Goal: Navigation & Orientation: Find specific page/section

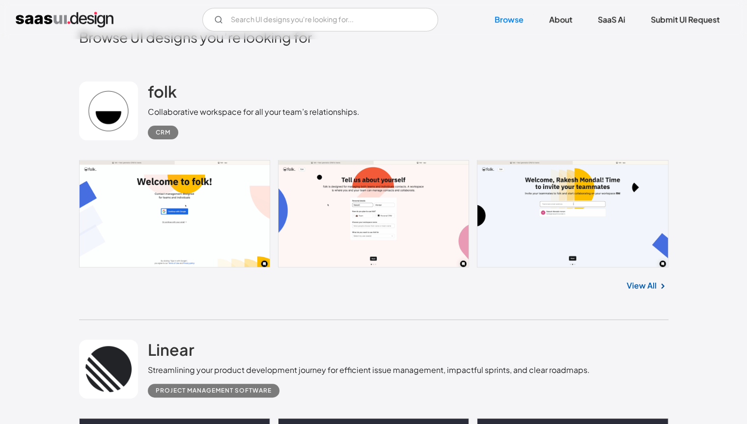
scroll to position [260, 0]
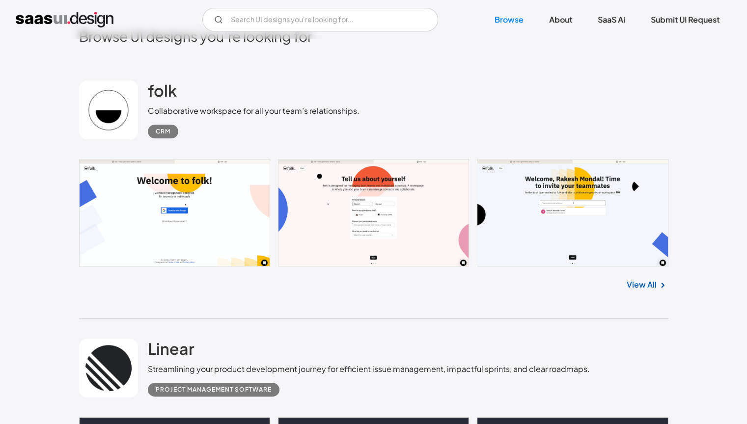
click at [374, 223] on link at bounding box center [374, 213] width 590 height 108
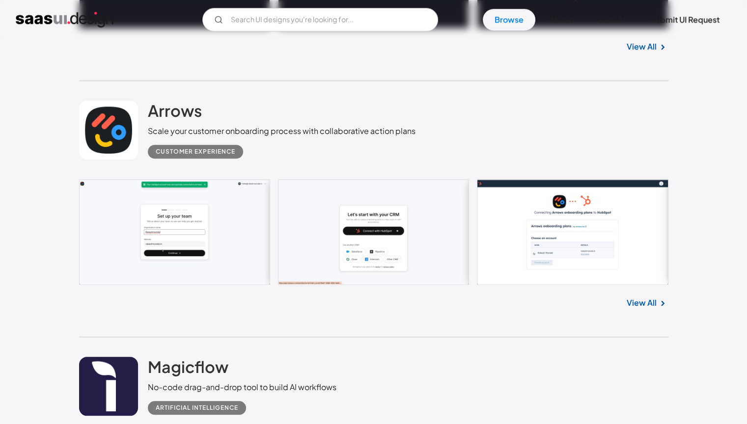
scroll to position [770, 0]
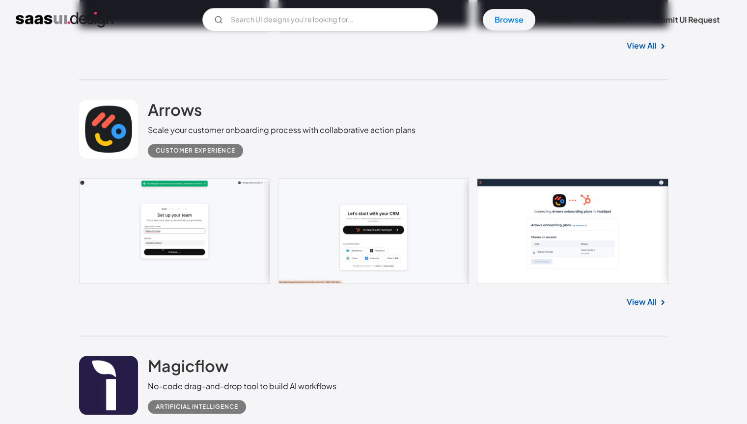
click at [650, 301] on link "View All" at bounding box center [642, 302] width 30 height 12
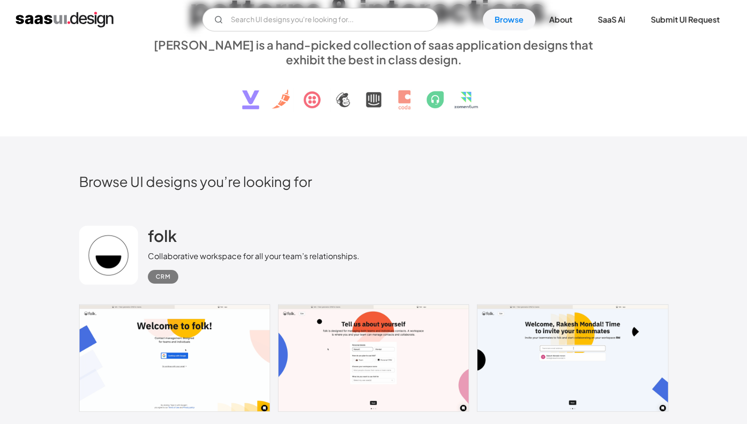
scroll to position [0, 0]
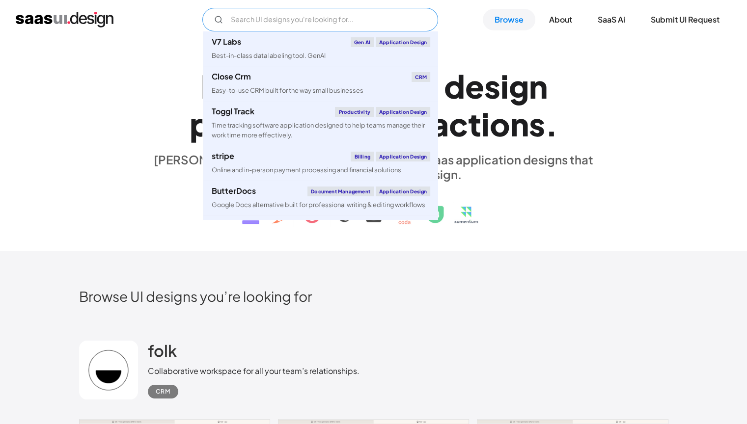
click at [289, 14] on input "Email Form" at bounding box center [320, 20] width 236 height 24
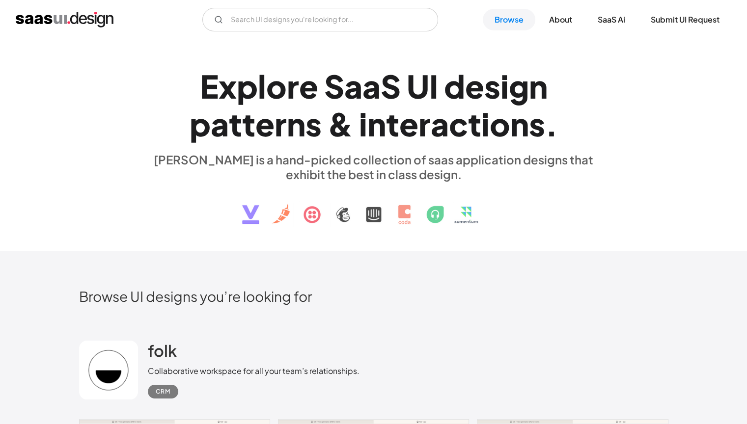
click at [583, 67] on h1 "E x p l o r e S a a S U I d e s i g n p a t t e r n s & i n t e r a c t i o n s…" at bounding box center [374, 105] width 452 height 76
click at [562, 24] on link "About" at bounding box center [560, 20] width 47 height 22
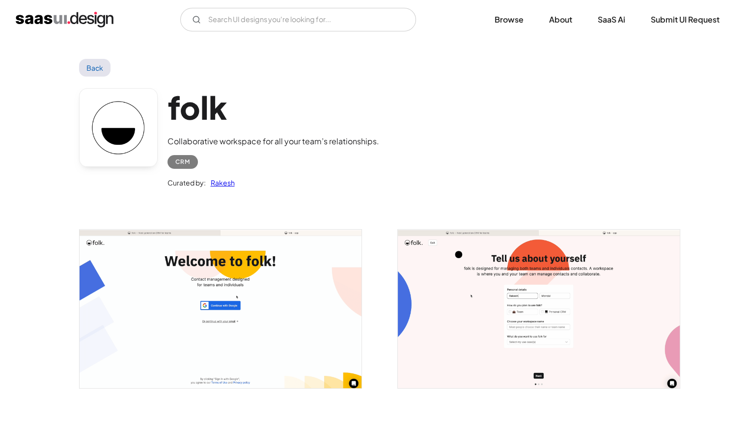
click at [97, 66] on link "Back" at bounding box center [95, 68] width 32 height 18
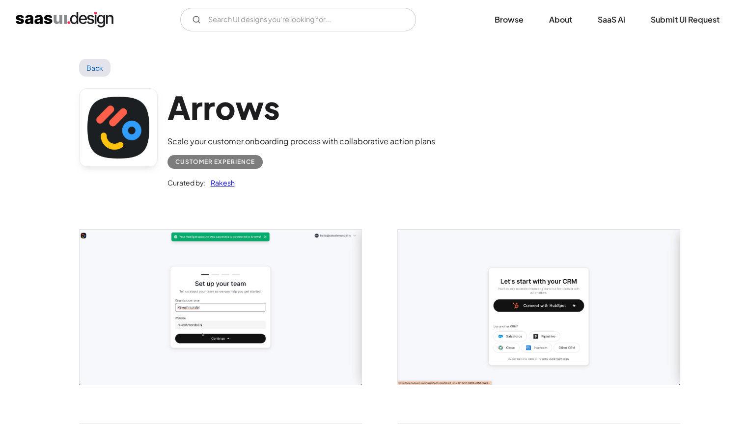
click at [95, 67] on link "Back" at bounding box center [95, 68] width 32 height 18
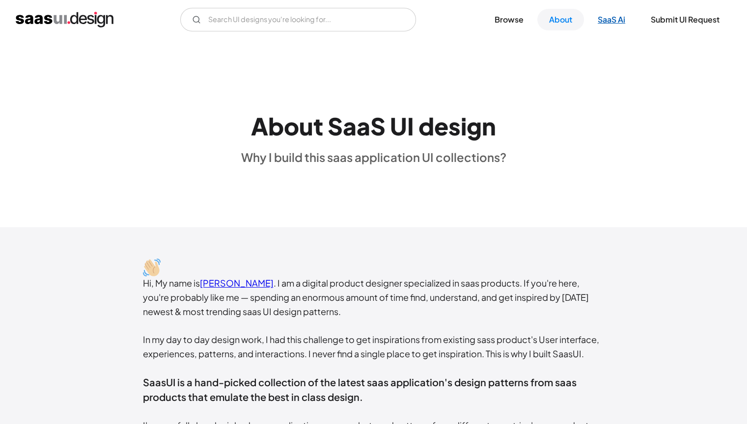
click at [611, 22] on link "SaaS Ai" at bounding box center [611, 20] width 51 height 22
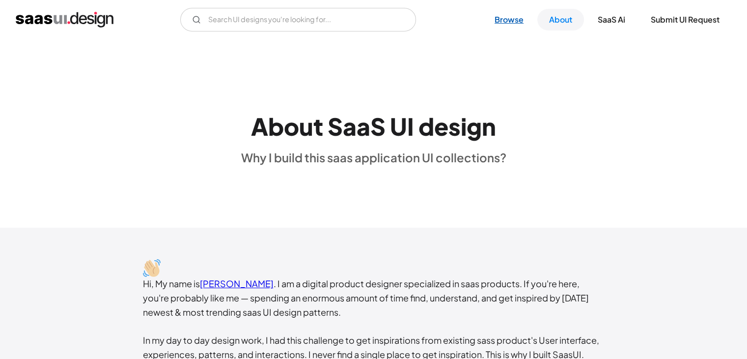
click at [511, 14] on link "Browse" at bounding box center [509, 20] width 53 height 22
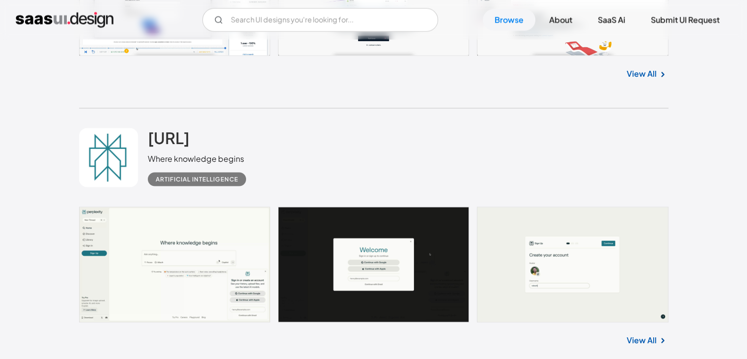
scroll to position [1731, 0]
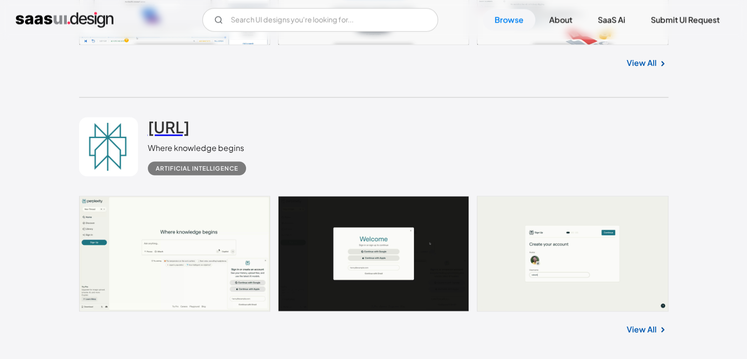
click at [190, 123] on h2 "[URL]" at bounding box center [169, 127] width 42 height 20
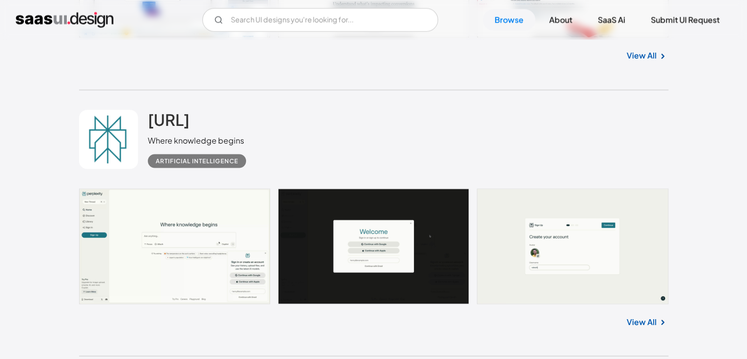
scroll to position [1740, 0]
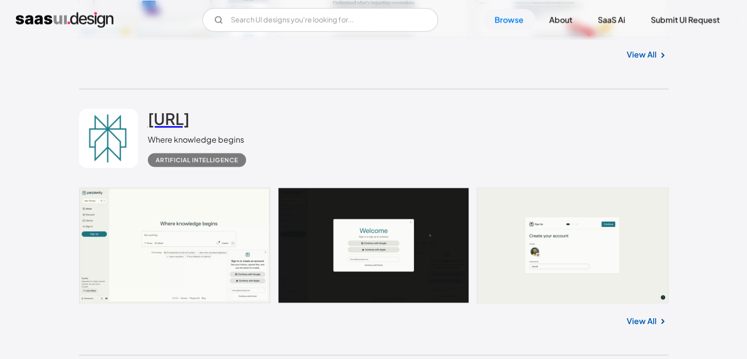
click at [190, 112] on h2 "[URL]" at bounding box center [169, 119] width 42 height 20
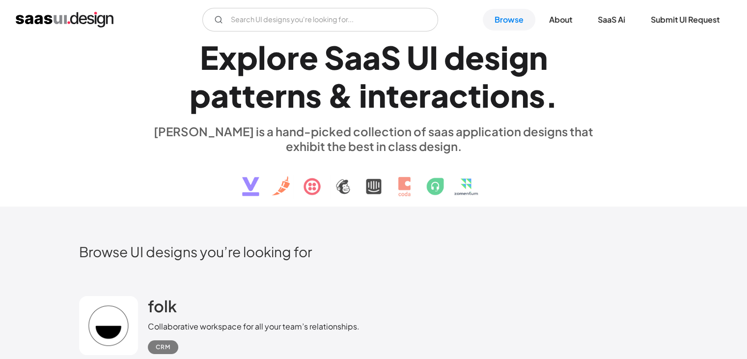
scroll to position [0, 0]
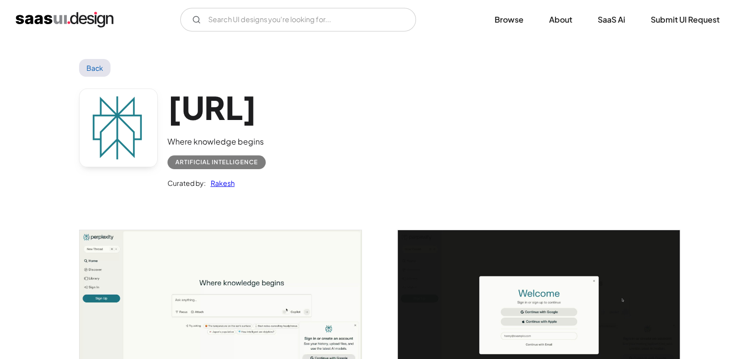
click at [100, 74] on link "Back" at bounding box center [95, 68] width 32 height 18
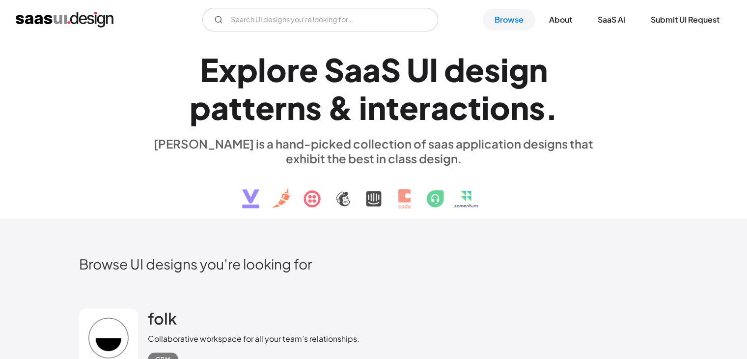
click at [315, 45] on div "E x p l o r e S a a S U I d e s i g n p a t t e r n s & i n t e r a c t i o n s…" at bounding box center [374, 129] width 452 height 176
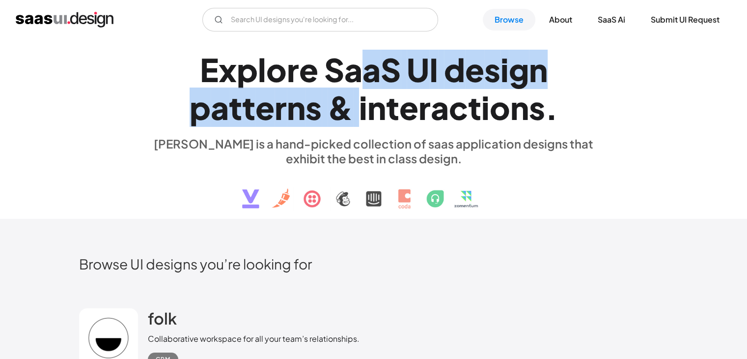
drag, startPoint x: 358, startPoint y: 106, endPoint x: 356, endPoint y: 79, distance: 27.1
click at [356, 79] on h1 "E x p l o r e S a a S U I d e s i g n p a t t e r n s & i n t e r a c t i o n s…" at bounding box center [374, 89] width 452 height 76
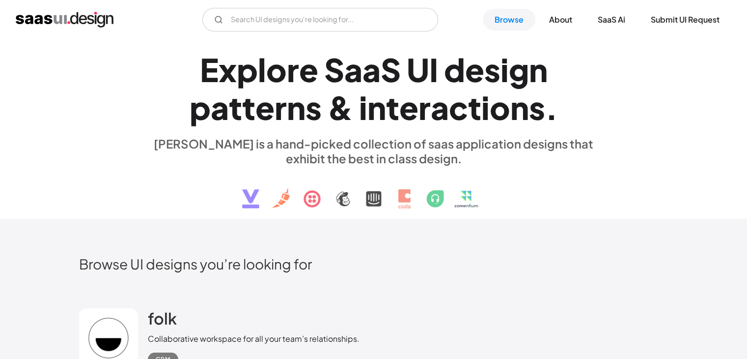
click at [530, 91] on div "s" at bounding box center [537, 107] width 16 height 38
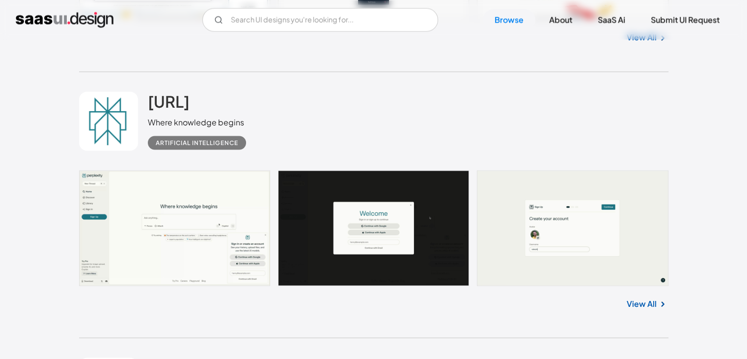
scroll to position [1757, 0]
click at [190, 104] on h2 "[URL]" at bounding box center [169, 101] width 42 height 20
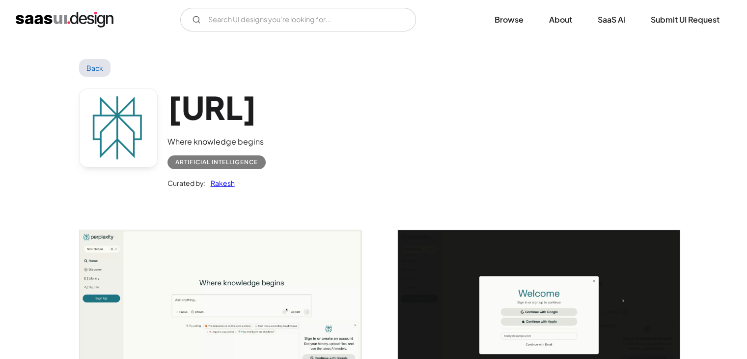
click at [98, 69] on link "Back" at bounding box center [95, 68] width 32 height 18
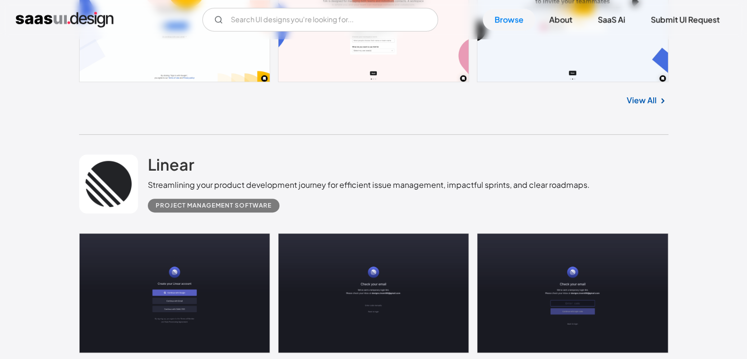
scroll to position [411, 0]
